Goal: Information Seeking & Learning: Learn about a topic

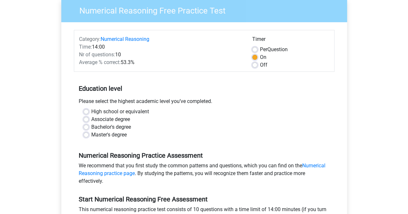
scroll to position [54, 0]
click at [103, 138] on label "Master's degree" at bounding box center [108, 135] width 35 height 8
click at [89, 137] on input "Master's degree" at bounding box center [86, 134] width 5 height 6
radio input "true"
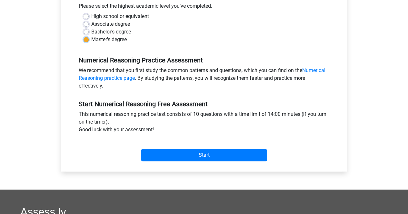
scroll to position [151, 0]
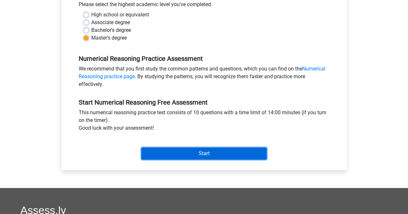
click at [164, 148] on input "Start" at bounding box center [203, 154] width 125 height 12
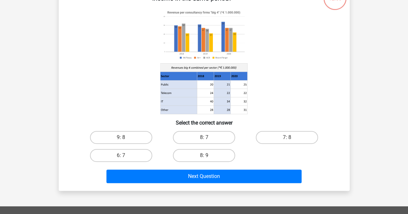
scroll to position [51, 0]
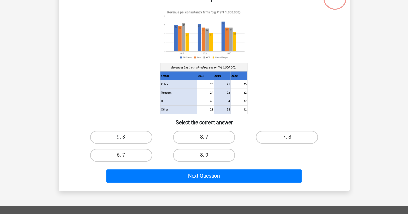
click at [134, 138] on label "9: 8" at bounding box center [121, 137] width 62 height 13
click at [125, 138] on input "9: 8" at bounding box center [123, 139] width 4 height 4
radio input "true"
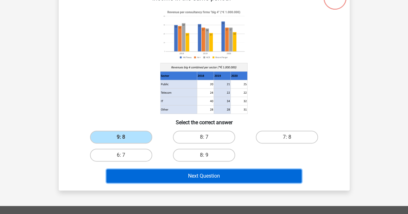
click at [222, 181] on button "Next Question" at bounding box center [203, 177] width 195 height 14
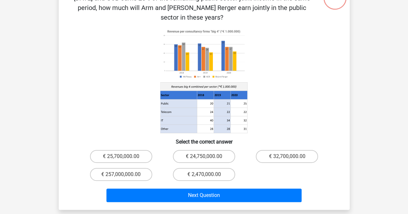
scroll to position [30, 0]
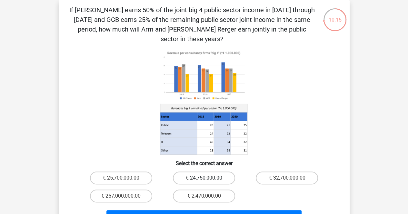
click at [202, 172] on label "€ 24,750,000.00" at bounding box center [204, 178] width 62 height 13
click at [204, 178] on input "€ 24,750,000.00" at bounding box center [206, 180] width 4 height 4
radio input "true"
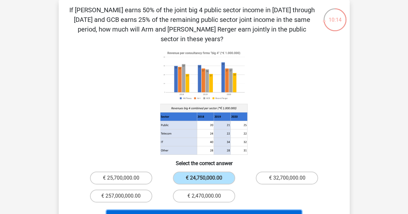
click at [229, 211] on button "Next Question" at bounding box center [203, 218] width 195 height 14
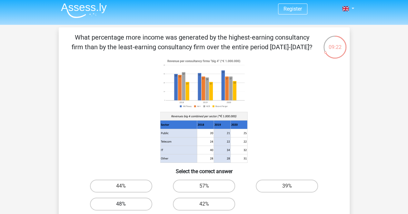
scroll to position [29, 0]
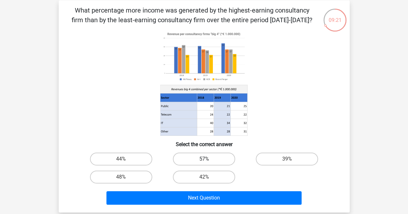
click at [205, 156] on label "57%" at bounding box center [204, 159] width 62 height 13
click at [205, 159] on input "57%" at bounding box center [206, 161] width 4 height 4
radio input "true"
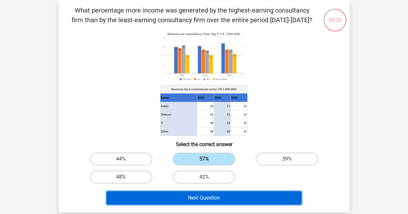
click at [246, 201] on button "Next Question" at bounding box center [203, 199] width 195 height 14
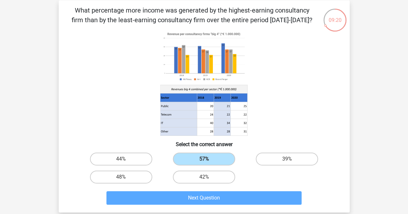
scroll to position [30, 0]
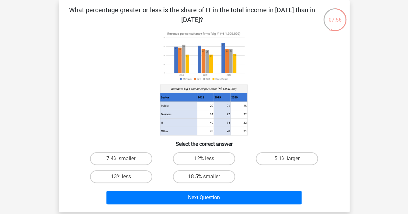
click at [123, 159] on input "7.4% smaller" at bounding box center [123, 161] width 4 height 4
radio input "true"
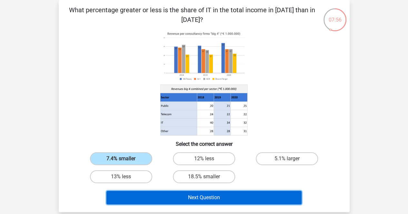
click at [209, 197] on button "Next Question" at bounding box center [203, 198] width 195 height 14
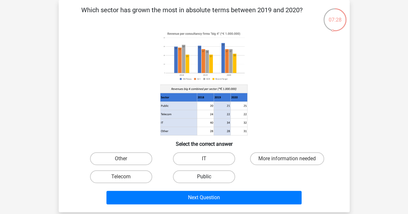
click at [211, 176] on label "Public" at bounding box center [204, 177] width 62 height 13
click at [208, 177] on input "Public" at bounding box center [206, 179] width 4 height 4
radio input "true"
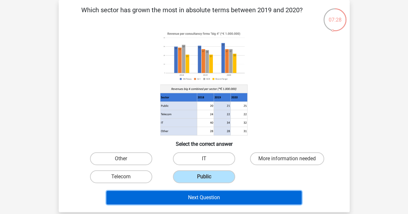
click at [237, 197] on button "Next Question" at bounding box center [203, 198] width 195 height 14
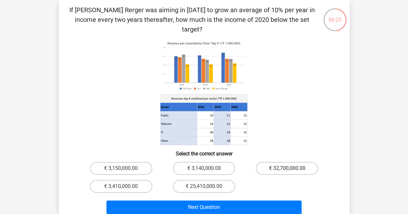
click at [280, 162] on label "€ 32,700,000.00" at bounding box center [287, 168] width 62 height 13
click at [287, 169] on input "€ 32,700,000.00" at bounding box center [289, 171] width 4 height 4
radio input "true"
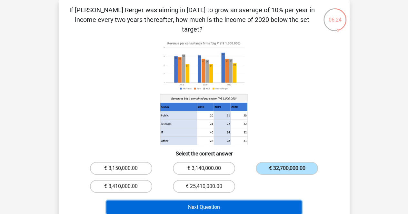
click at [227, 201] on button "Next Question" at bounding box center [203, 208] width 195 height 14
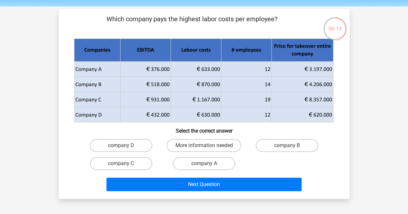
scroll to position [21, 0]
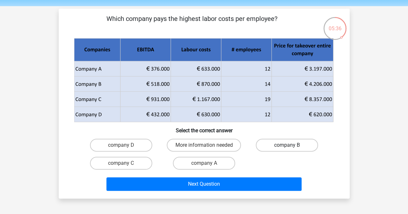
click at [272, 145] on label "company B" at bounding box center [287, 145] width 62 height 13
click at [287, 145] on input "company B" at bounding box center [289, 147] width 4 height 4
radio input "true"
drag, startPoint x: 272, startPoint y: 145, endPoint x: 259, endPoint y: 200, distance: 56.3
click at [259, 200] on div "Register Nederlands English" at bounding box center [204, 182] width 408 height 406
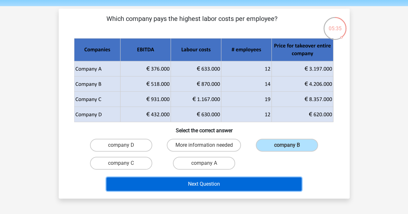
click at [254, 182] on button "Next Question" at bounding box center [203, 185] width 195 height 14
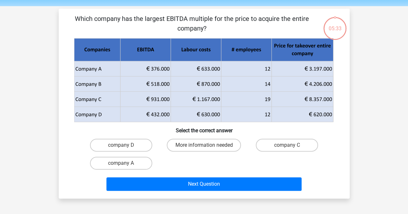
scroll to position [30, 0]
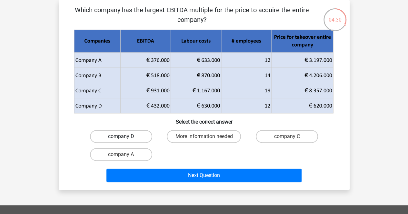
click at [130, 137] on label "company D" at bounding box center [121, 136] width 62 height 13
click at [125, 137] on input "company D" at bounding box center [123, 139] width 4 height 4
radio input "true"
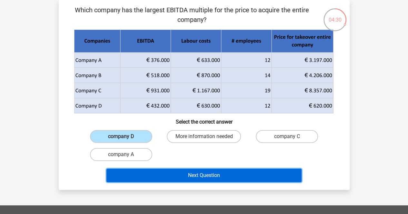
click at [222, 175] on button "Next Question" at bounding box center [203, 176] width 195 height 14
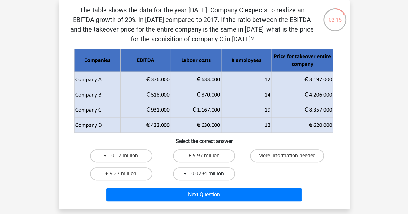
click at [195, 173] on label "€ 10.0284 million" at bounding box center [204, 174] width 62 height 13
click at [204, 174] on input "€ 10.0284 million" at bounding box center [206, 176] width 4 height 4
radio input "true"
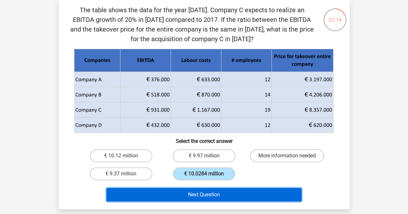
click at [227, 193] on button "Next Question" at bounding box center [203, 195] width 195 height 14
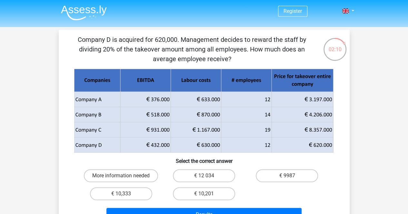
scroll to position [0, 0]
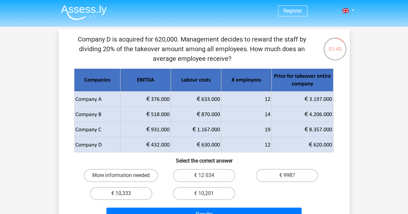
click at [137, 194] on label "€ 10,333" at bounding box center [121, 193] width 62 height 13
click at [125, 194] on input "€ 10,333" at bounding box center [123, 196] width 4 height 4
radio input "true"
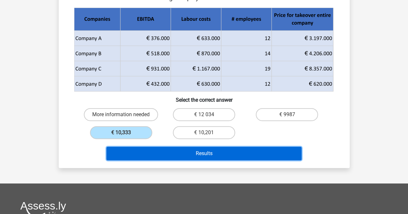
click at [230, 155] on button "Results" at bounding box center [203, 154] width 195 height 14
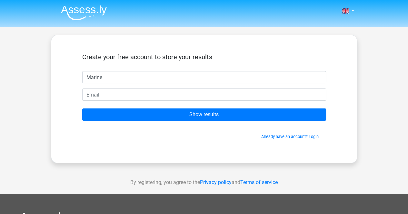
type input "Marine"
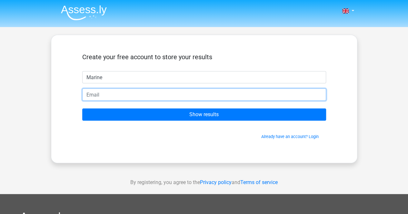
click at [259, 94] on input "email" at bounding box center [204, 95] width 244 height 12
type input "marine.biondina@gmail.com"
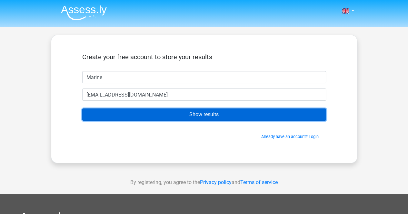
click at [210, 116] on input "Show results" at bounding box center [204, 115] width 244 height 12
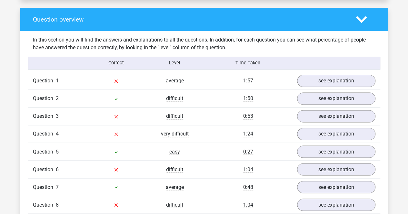
scroll to position [471, 0]
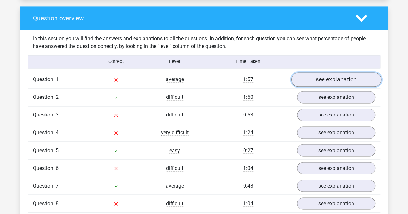
click at [326, 80] on link "see explanation" at bounding box center [336, 80] width 90 height 14
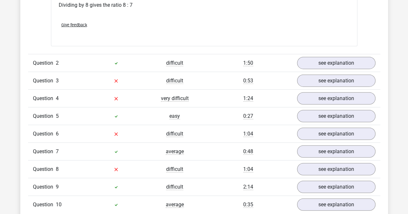
scroll to position [758, 0]
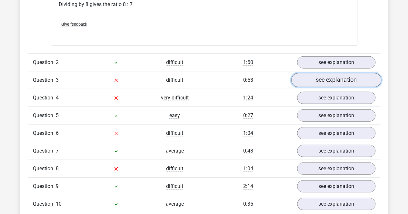
click at [315, 78] on link "see explanation" at bounding box center [336, 80] width 90 height 14
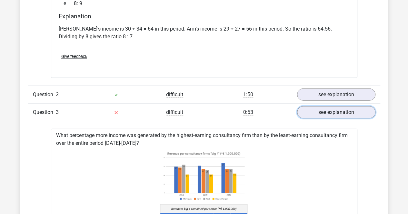
scroll to position [726, 0]
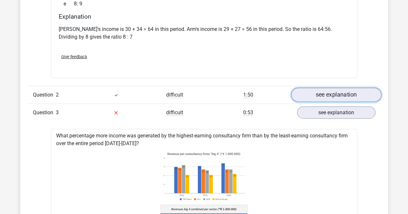
click at [316, 94] on link "see explanation" at bounding box center [336, 95] width 90 height 14
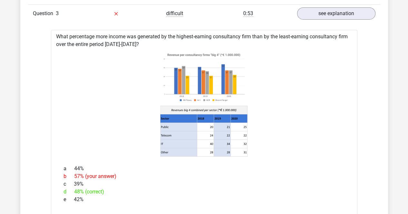
scroll to position [1097, 0]
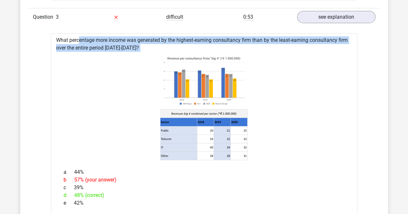
drag, startPoint x: 54, startPoint y: 29, endPoint x: 257, endPoint y: 115, distance: 220.6
copy div "What percentage more income was generated by the highest-earning consultancy fi…"
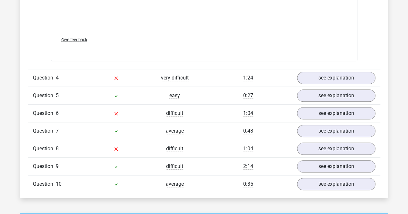
scroll to position [1487, 0]
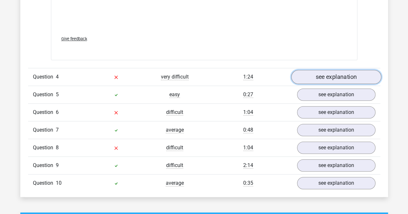
click at [327, 70] on link "see explanation" at bounding box center [336, 77] width 90 height 14
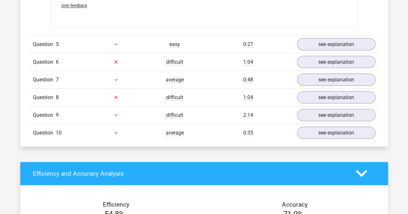
scroll to position [1822, 0]
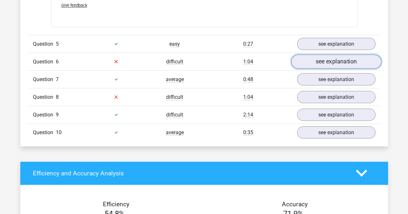
click at [331, 54] on link "see explanation" at bounding box center [336, 61] width 90 height 14
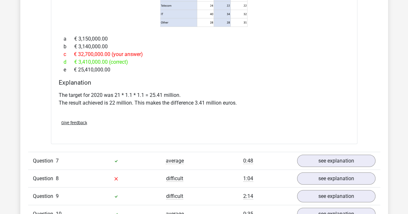
scroll to position [1999, 0]
click at [329, 154] on link "see explanation" at bounding box center [336, 161] width 90 height 14
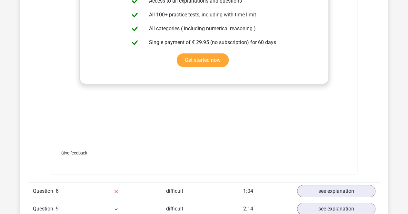
scroll to position [2461, 0]
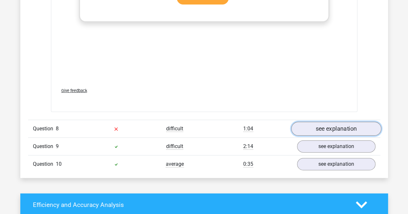
click at [328, 122] on link "see explanation" at bounding box center [336, 129] width 90 height 14
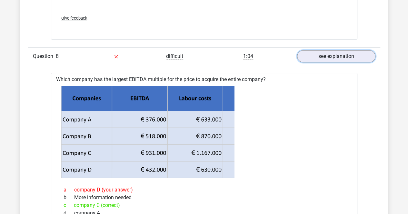
scroll to position [2542, 0]
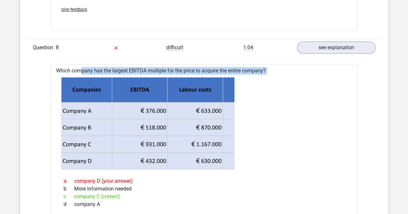
drag, startPoint x: 54, startPoint y: 58, endPoint x: 284, endPoint y: 69, distance: 230.5
click at [284, 69] on div "Which company has the largest EBITDA multiple for the price to acquire the enti…" at bounding box center [204, 179] width 306 height 231
copy div "Which company has the largest EBITDA multiple for the price to acquire the enti…"
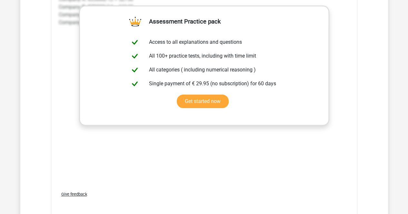
scroll to position [2333, 0]
